Goal: Communication & Community: Answer question/provide support

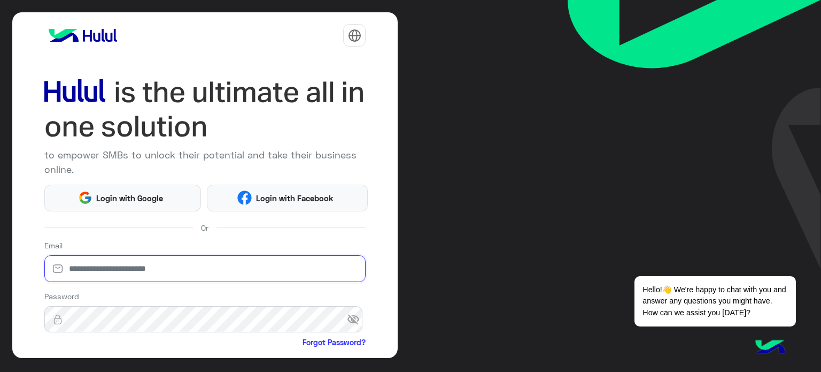
type input "**********"
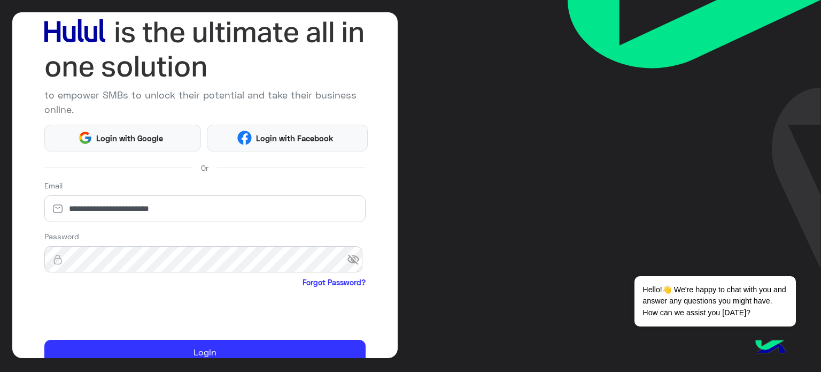
scroll to position [109, 0]
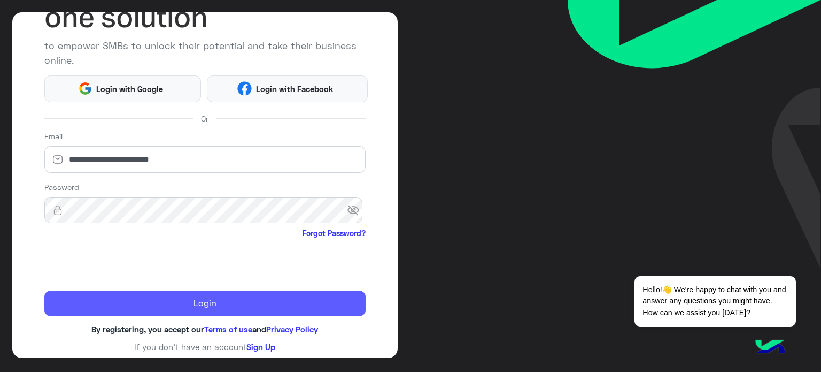
click at [240, 296] on button "Login" at bounding box center [205, 303] width 322 height 26
click at [195, 300] on button "Login" at bounding box center [205, 303] width 322 height 26
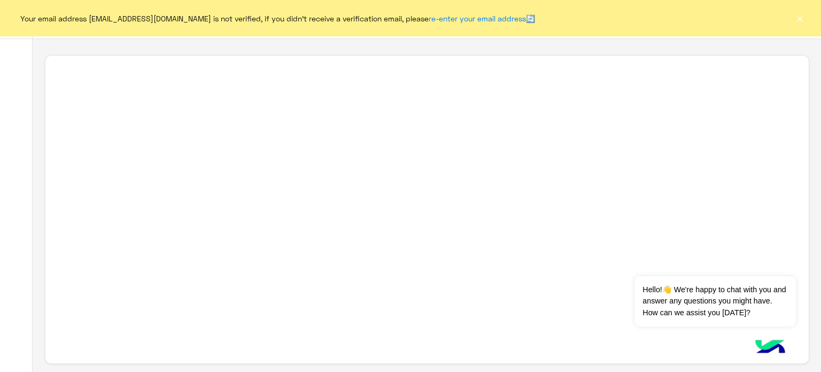
click at [801, 20] on button "×" at bounding box center [800, 18] width 11 height 11
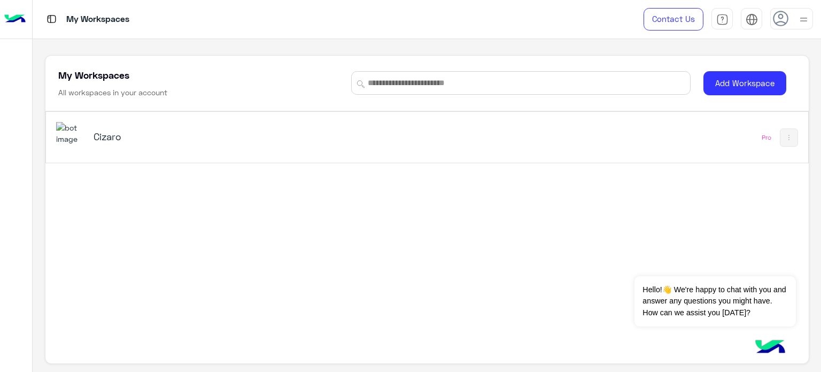
click at [113, 136] on h5 "Cizaro" at bounding box center [227, 136] width 267 height 13
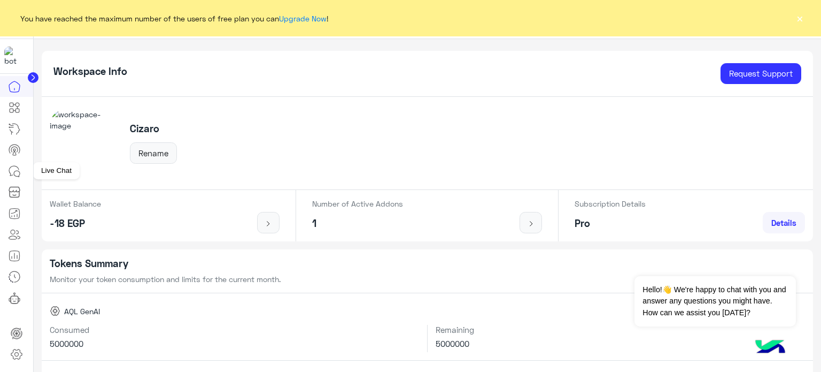
click at [13, 178] on link at bounding box center [14, 170] width 29 height 21
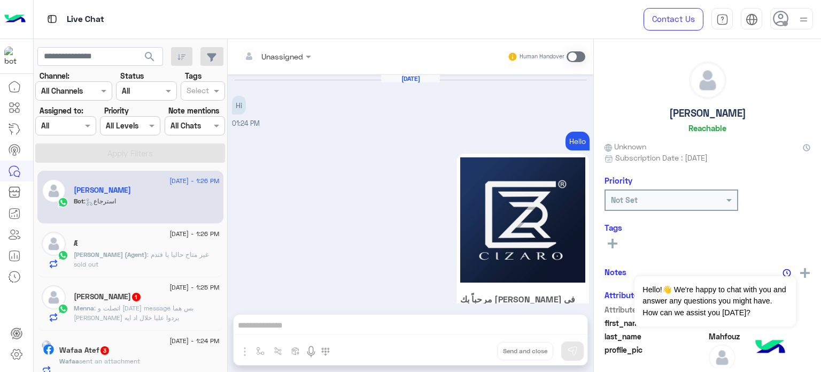
scroll to position [952, 0]
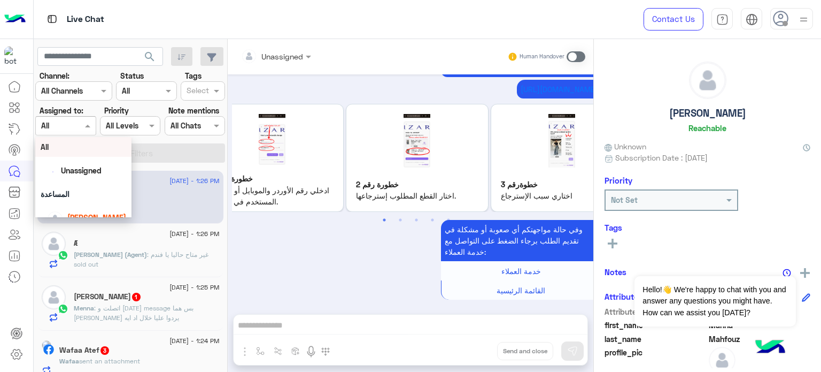
click at [74, 123] on div at bounding box center [65, 125] width 59 height 12
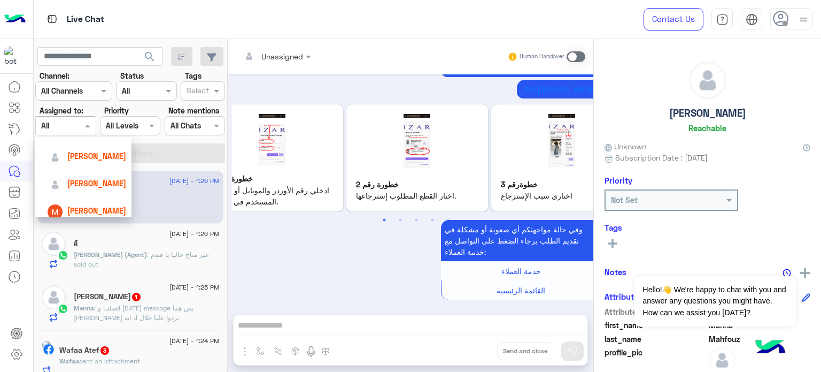
scroll to position [122, 0]
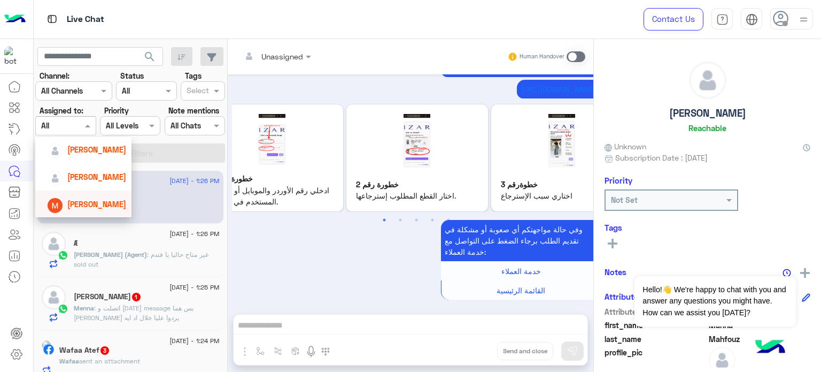
click at [97, 211] on div "[PERSON_NAME]" at bounding box center [86, 204] width 79 height 19
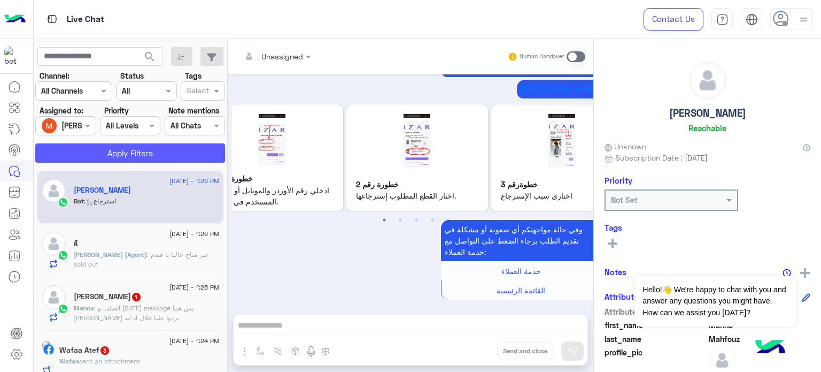
click at [155, 151] on button "Apply Filters" at bounding box center [130, 152] width 190 height 19
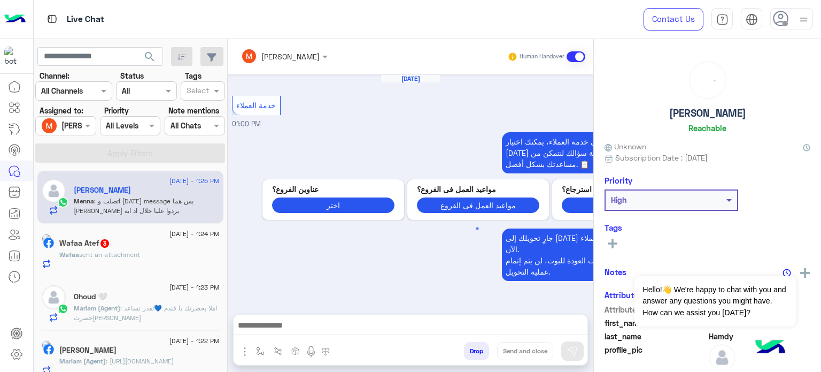
scroll to position [290, 0]
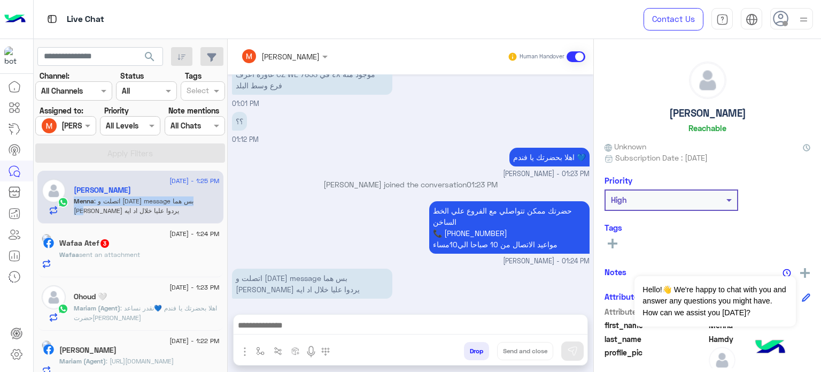
click at [225, 196] on div "[DATE] - 1:25 PM [PERSON_NAME] : اتصلت و [DATE] message بس هما بيرجوا يردوا علي…" at bounding box center [131, 270] width 194 height 209
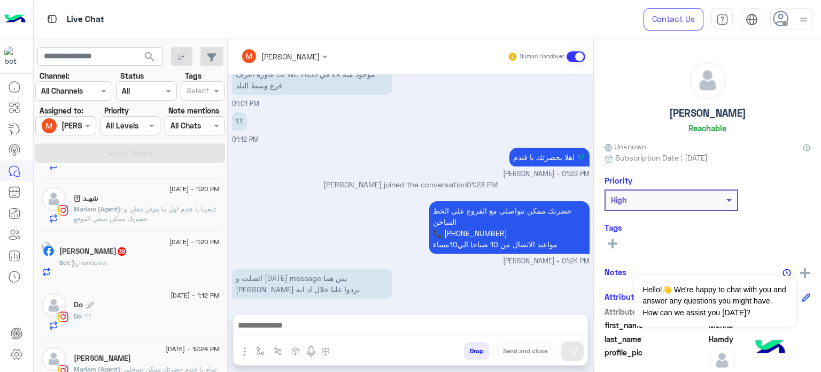
scroll to position [259, 0]
click at [184, 307] on div "Do 🪽" at bounding box center [147, 304] width 146 height 11
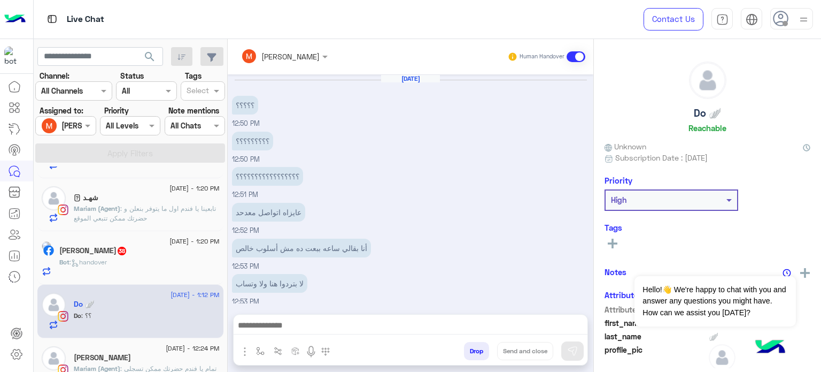
scroll to position [280, 0]
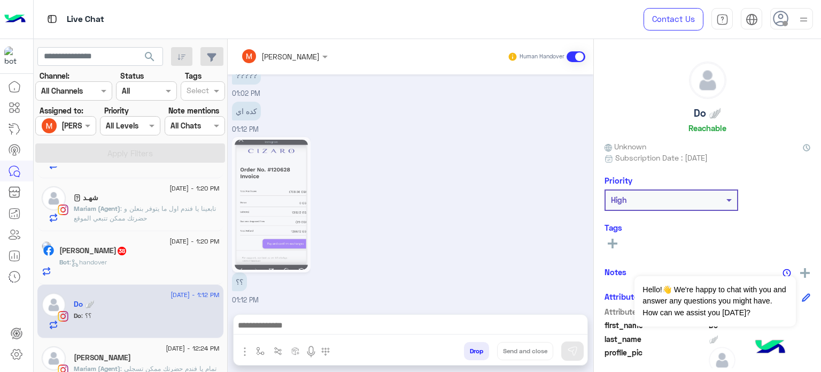
click at [421, 209] on div "؟؟ 01:12 PM" at bounding box center [411, 219] width 358 height 171
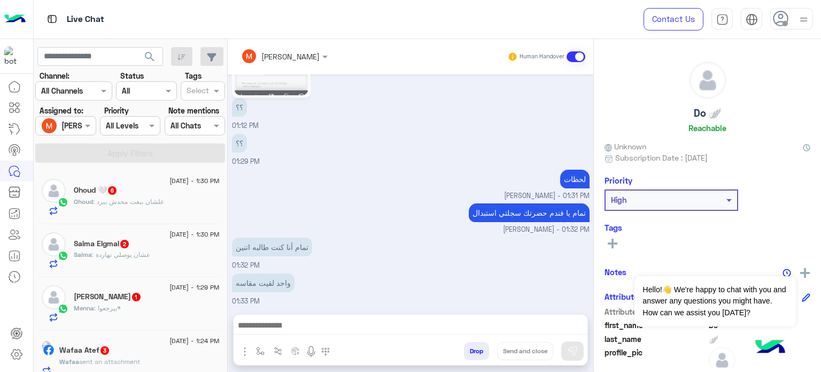
scroll to position [490, 0]
